Goal: Transaction & Acquisition: Subscribe to service/newsletter

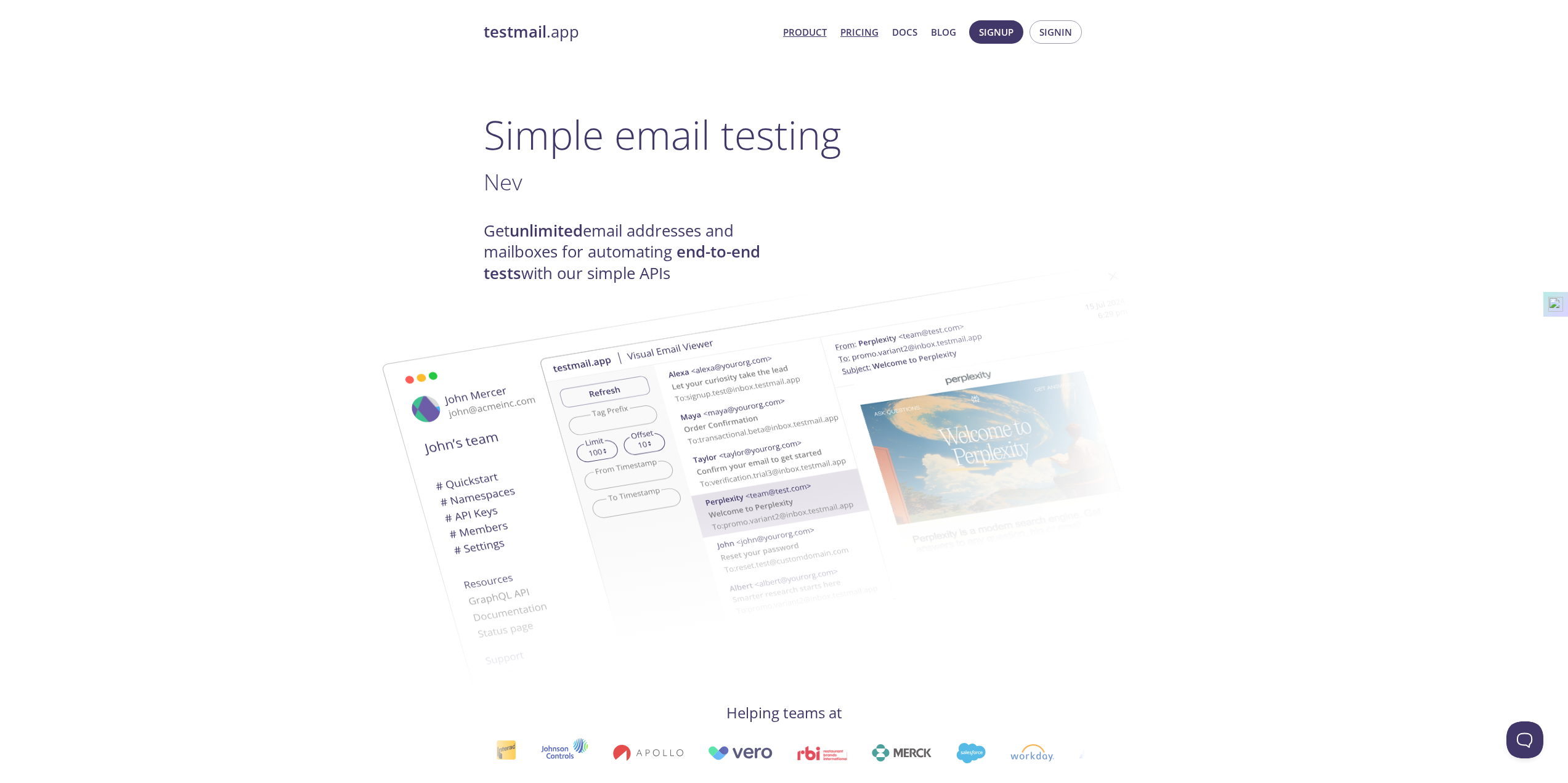
click at [859, 31] on link "Pricing" at bounding box center [859, 32] width 38 height 16
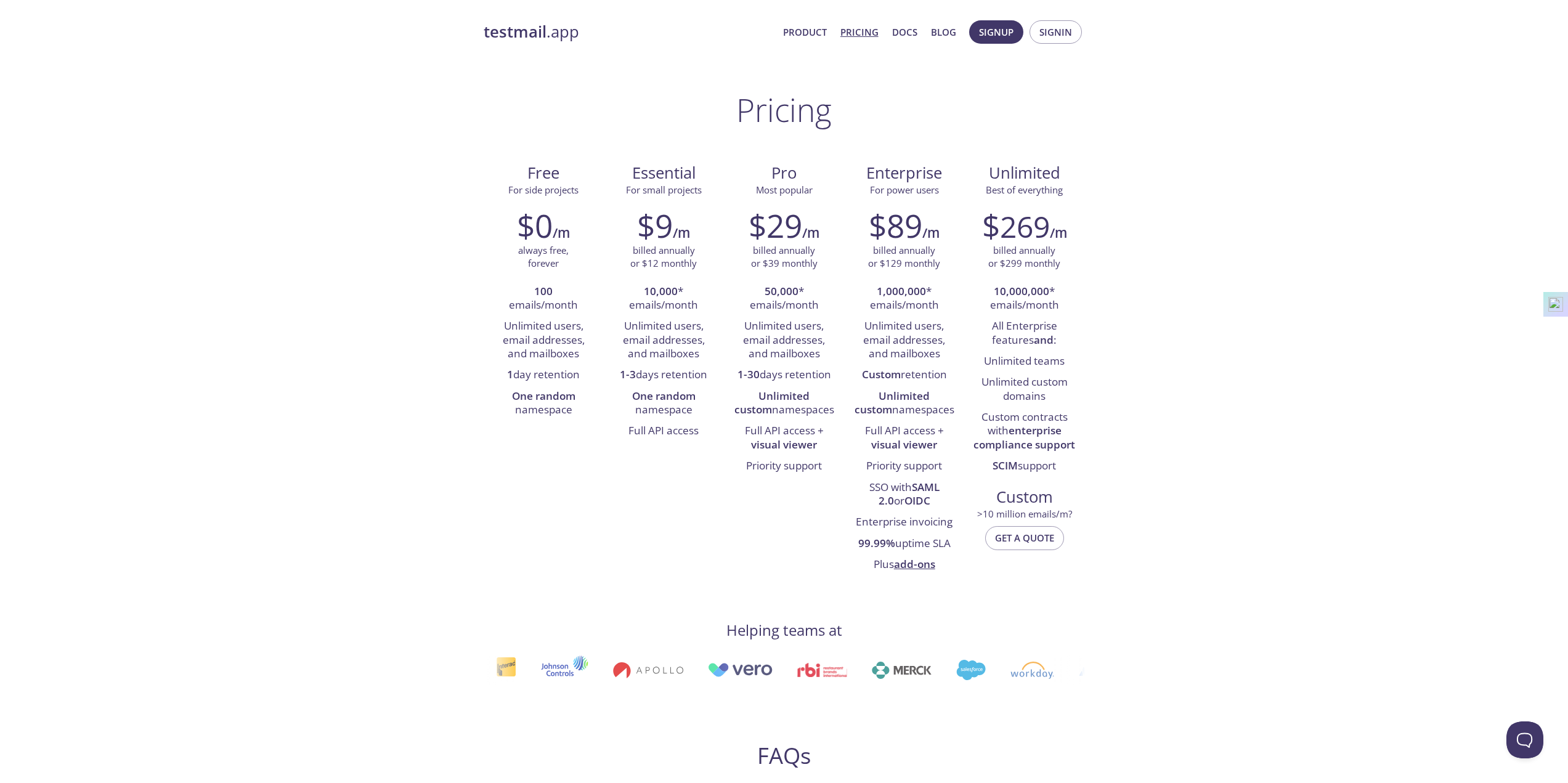
click at [1055, 26] on span "Signin" at bounding box center [1055, 32] width 33 height 16
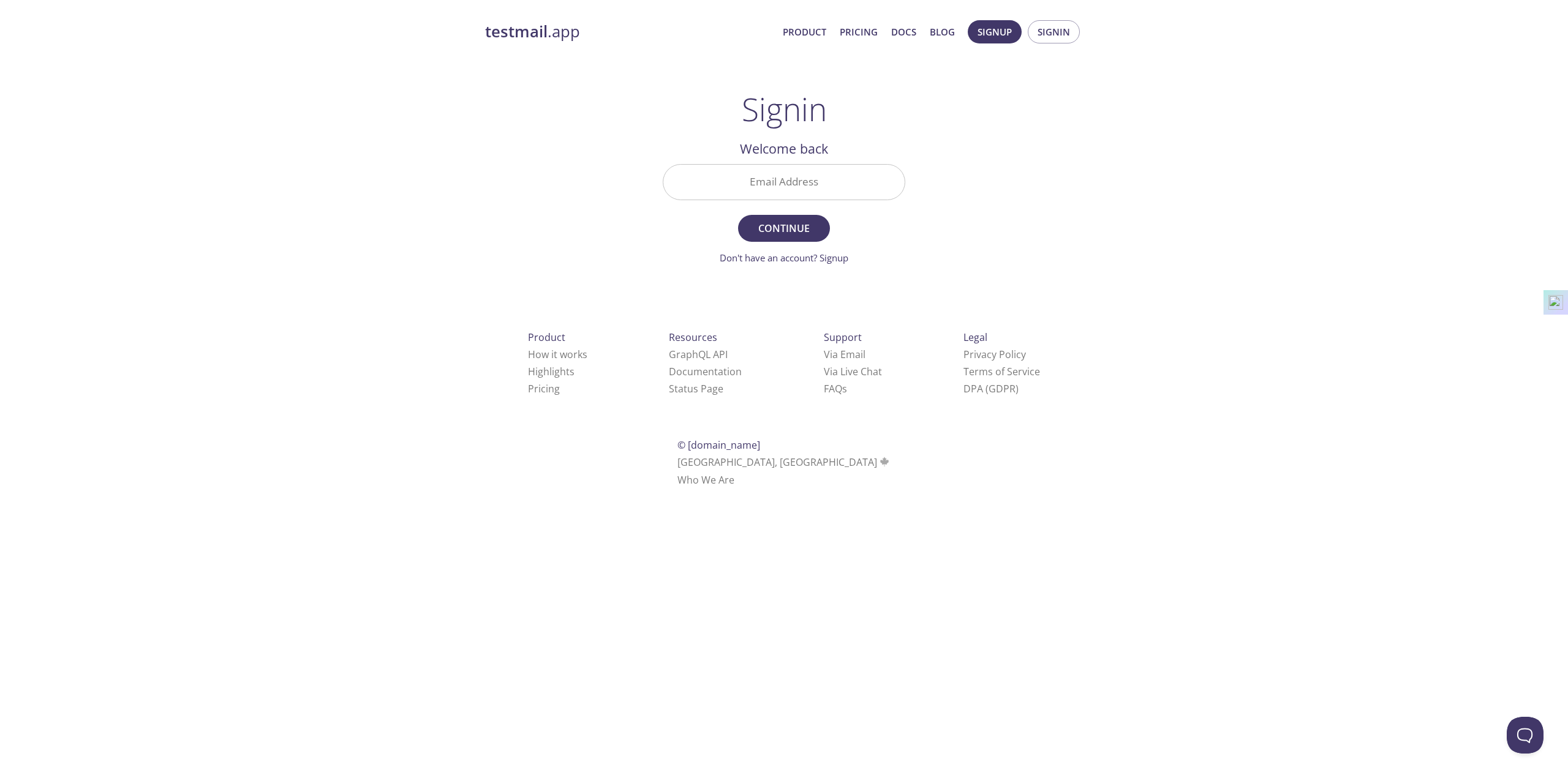
click at [788, 181] on input "Email Address" at bounding box center [783, 182] width 241 height 35
click at [1160, 167] on div "testmail .app Product Pricing Docs Blog Signup Signin Signin Welcome back Email…" at bounding box center [784, 268] width 1568 height 511
click at [768, 181] on input "Email Address" at bounding box center [783, 182] width 241 height 35
type input "[EMAIL_ADDRESS][DOMAIN_NAME]"
click at [1116, 228] on div "testmail .app Product Pricing Docs Blog Signup Signin Signin Welcome back Email…" at bounding box center [784, 268] width 1568 height 511
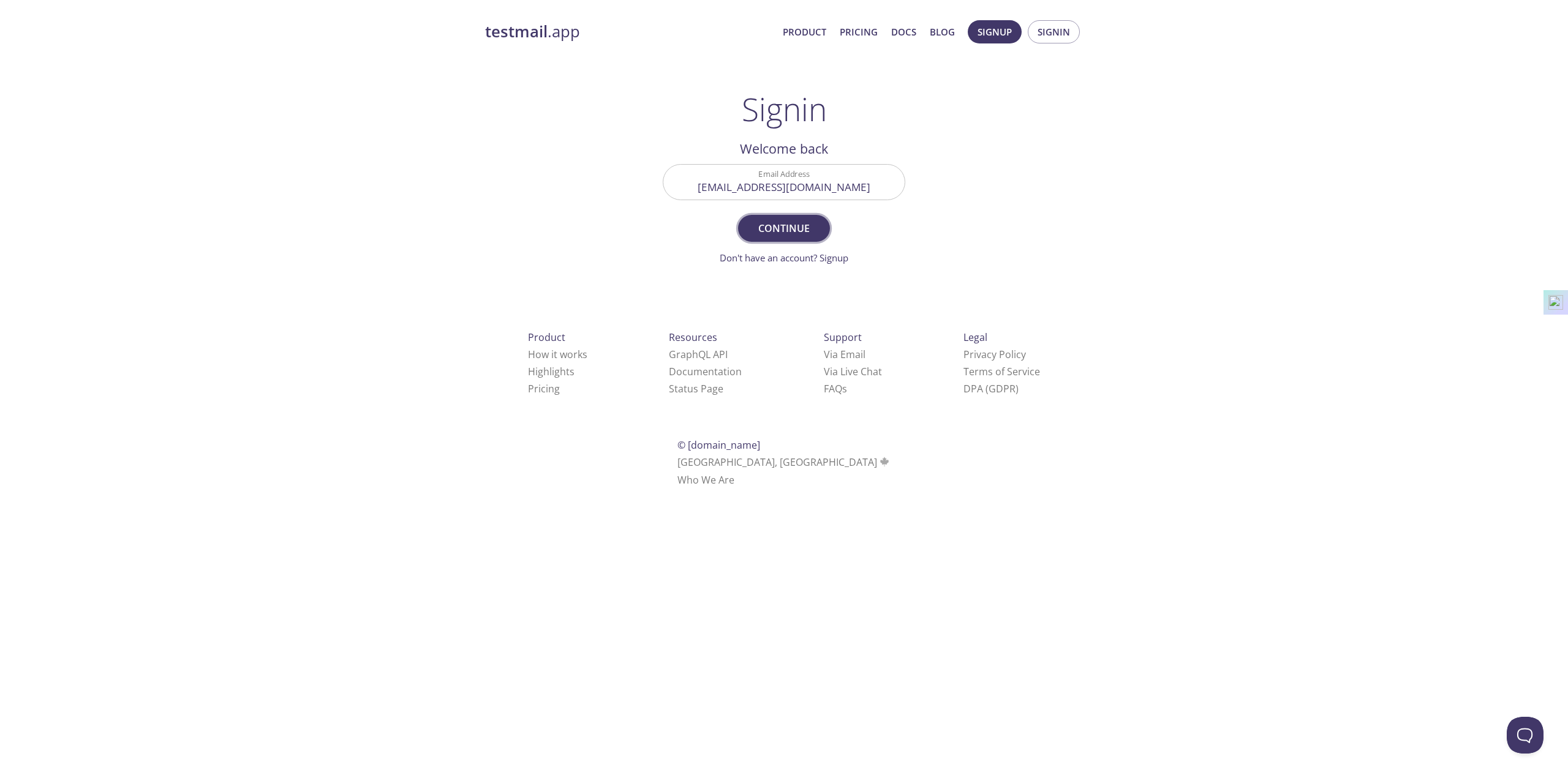
click at [788, 229] on span "Continue" at bounding box center [784, 229] width 65 height 17
click at [992, 35] on span "Signup" at bounding box center [994, 32] width 34 height 16
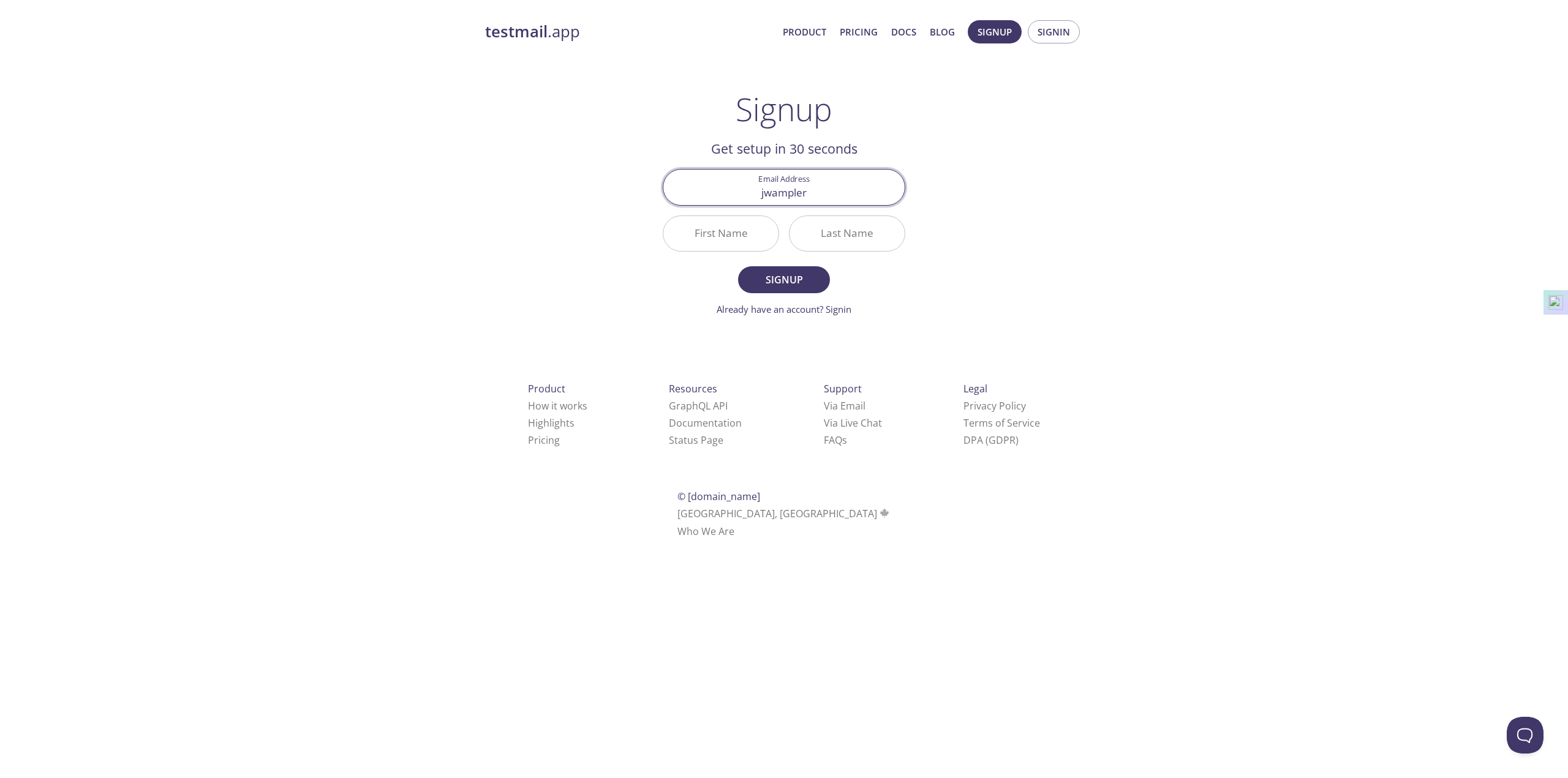
type input "[EMAIL_ADDRESS][DOMAIN_NAME]"
click at [720, 234] on input "First Name" at bounding box center [720, 234] width 115 height 35
type input "[PERSON_NAME]"
click at [786, 277] on span "Signup" at bounding box center [784, 280] width 65 height 17
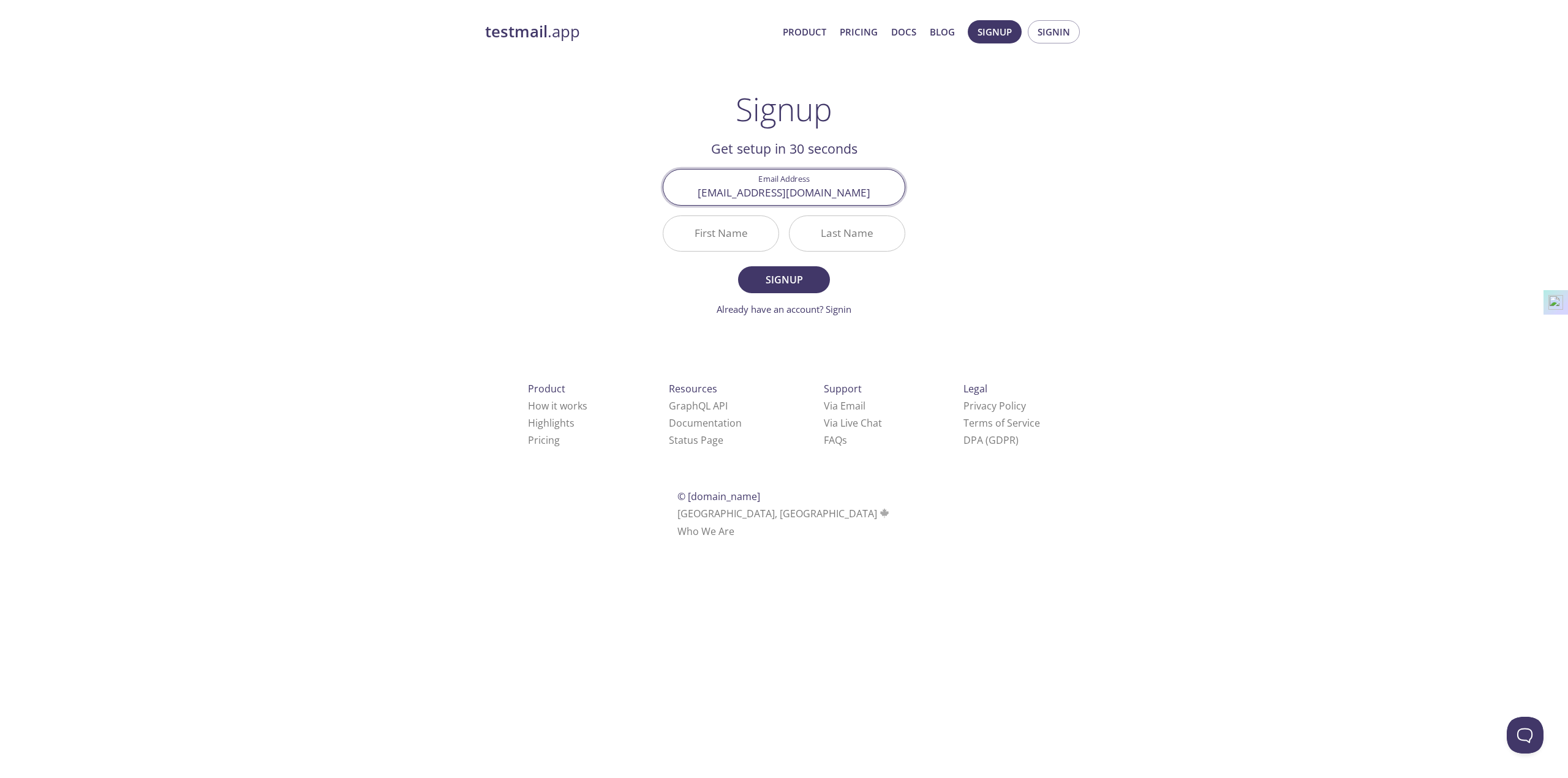
type input "[EMAIL_ADDRESS][DOMAIN_NAME]"
type input "[PERSON_NAME]"
click at [783, 282] on span "Signup" at bounding box center [784, 280] width 65 height 17
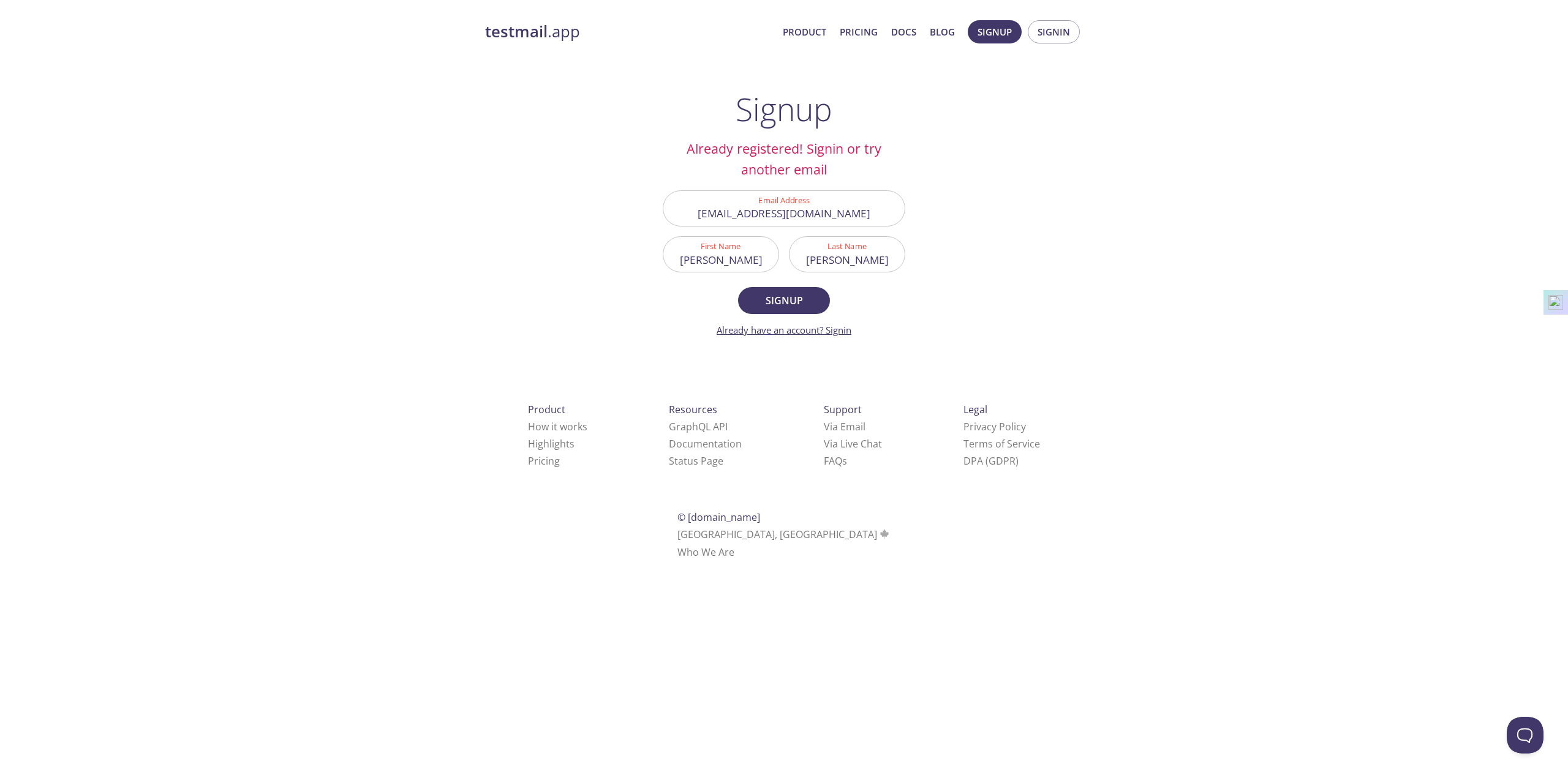
click at [838, 329] on link "Already have an account? Signin" at bounding box center [784, 330] width 135 height 12
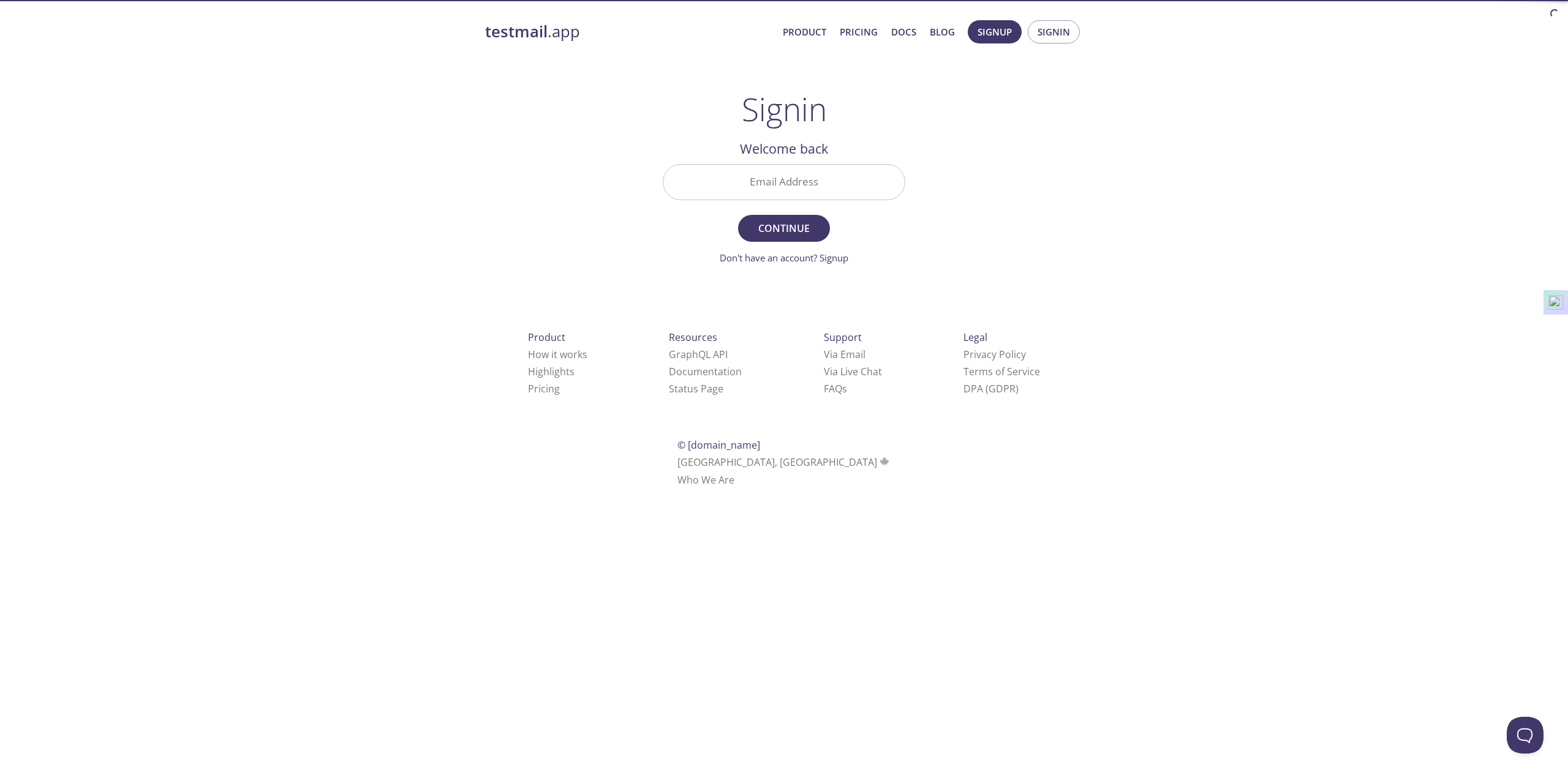
click at [809, 186] on input "Email Address" at bounding box center [783, 182] width 241 height 35
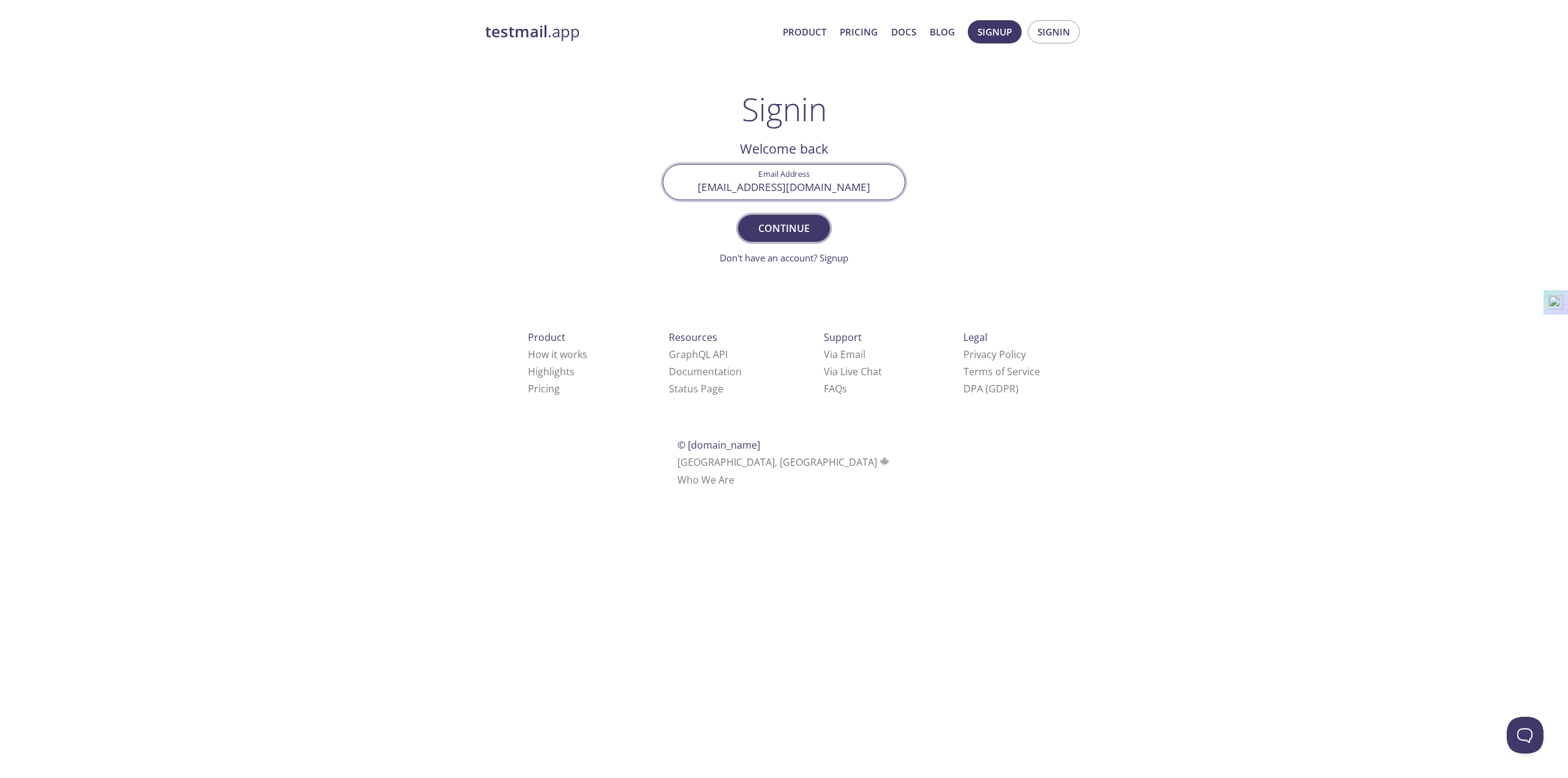
type input "[EMAIL_ADDRESS][DOMAIN_NAME]"
click at [786, 231] on span "Continue" at bounding box center [784, 229] width 65 height 17
click at [811, 191] on input "Signin Security Code" at bounding box center [783, 182] width 241 height 35
type input "TPYWZL2"
click at [738, 215] on button "Signin" at bounding box center [784, 228] width 92 height 27
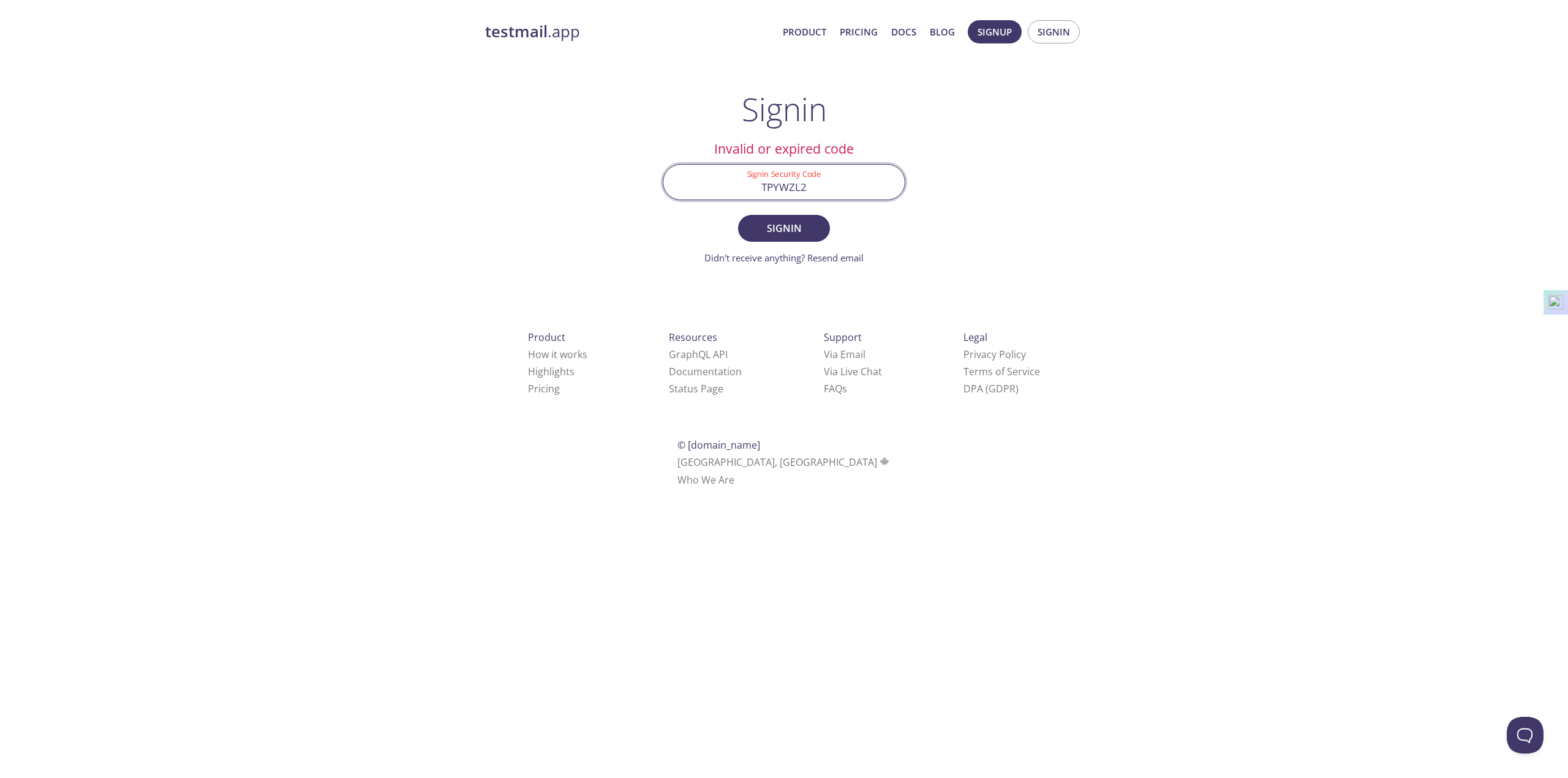
drag, startPoint x: 820, startPoint y: 189, endPoint x: 712, endPoint y: 185, distance: 108.1
click at [712, 185] on input "TPYWZL2" at bounding box center [783, 182] width 241 height 35
